Goal: Navigation & Orientation: Find specific page/section

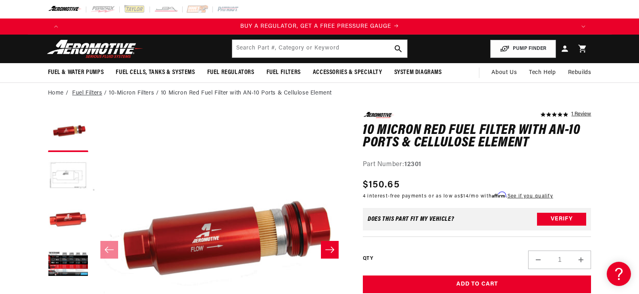
drag, startPoint x: 83, startPoint y: 89, endPoint x: 94, endPoint y: 93, distance: 11.1
click at [83, 89] on link "Fuel Filters" at bounding box center [87, 93] width 30 height 9
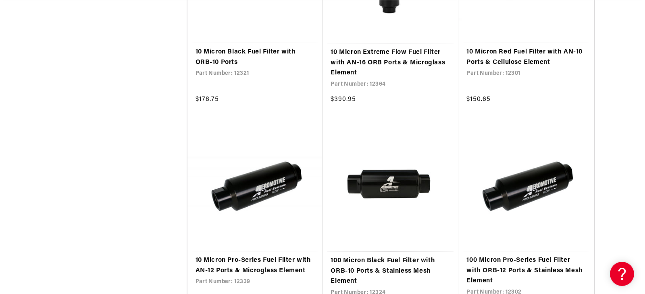
scroll to position [725, 0]
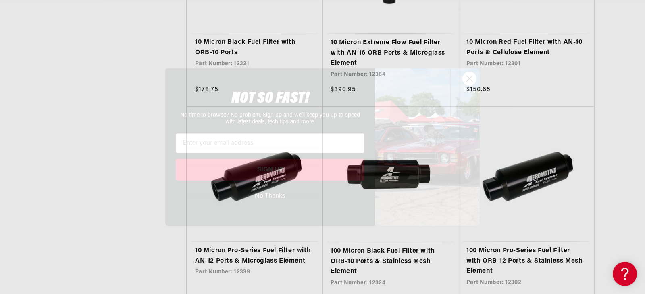
drag, startPoint x: 469, startPoint y: 80, endPoint x: 532, endPoint y: 106, distance: 68.6
click at [469, 80] on icon "Close dialog" at bounding box center [470, 79] width 6 height 6
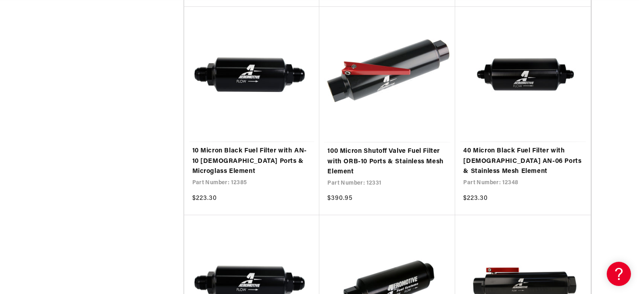
scroll to position [0, 511]
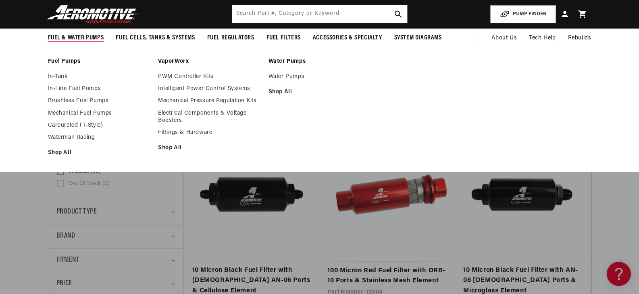
scroll to position [0, 1533]
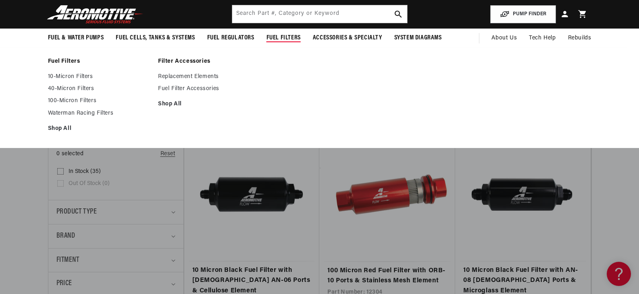
click at [282, 39] on span "Fuel Filters" at bounding box center [283, 38] width 34 height 8
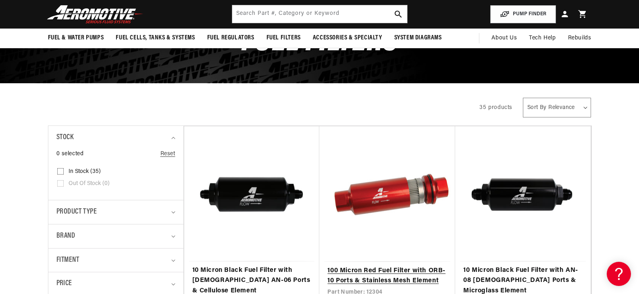
scroll to position [0, 0]
